Goal: Task Accomplishment & Management: Complete application form

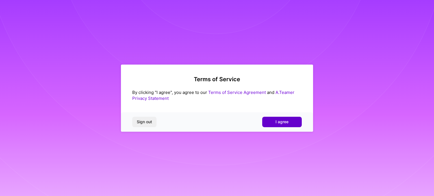
click at [285, 123] on span "I agree" at bounding box center [281, 122] width 13 height 6
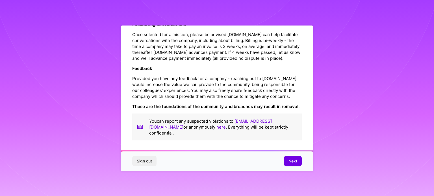
scroll to position [655, 0]
click at [296, 164] on span "Next" at bounding box center [292, 161] width 9 height 6
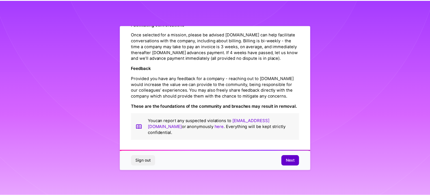
scroll to position [7, 0]
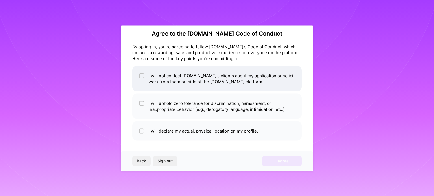
click at [143, 75] on input "checkbox" at bounding box center [142, 76] width 4 height 4
checkbox input "true"
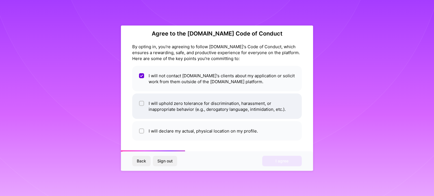
click at [142, 103] on input "checkbox" at bounding box center [142, 104] width 4 height 4
checkbox input "true"
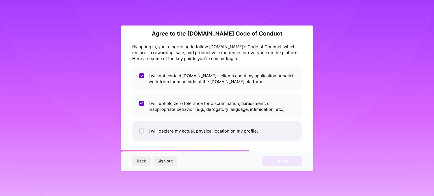
click at [141, 130] on input "checkbox" at bounding box center [142, 131] width 4 height 4
checkbox input "true"
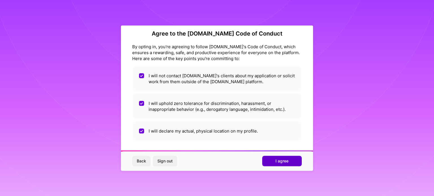
click at [282, 162] on span "I agree" at bounding box center [281, 161] width 13 height 6
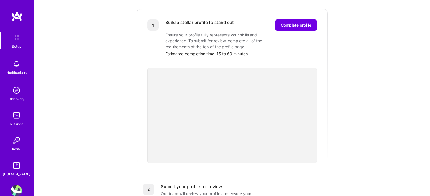
scroll to position [85, 0]
